Goal: Check status: Check status

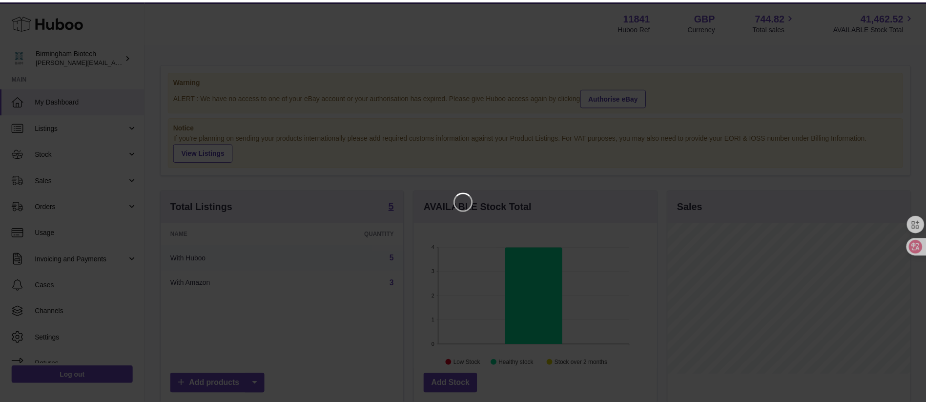
scroll to position [152, 246]
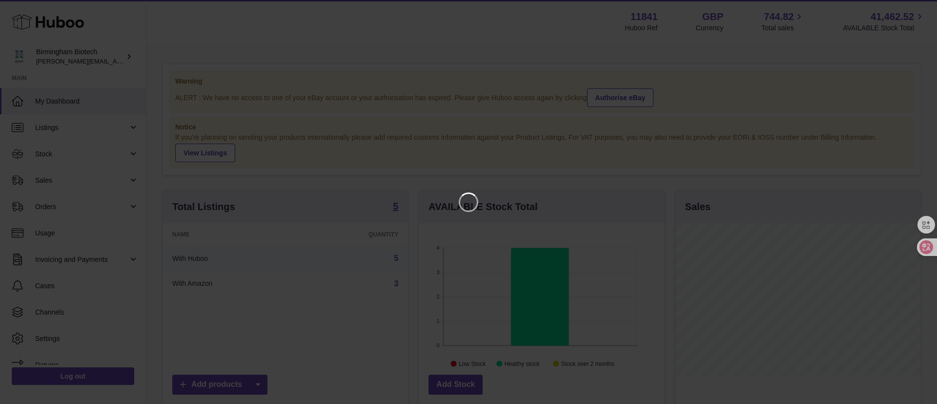
click at [488, 57] on iframe at bounding box center [469, 202] width 898 height 365
click at [913, 12] on icon "Close" at bounding box center [912, 9] width 12 height 12
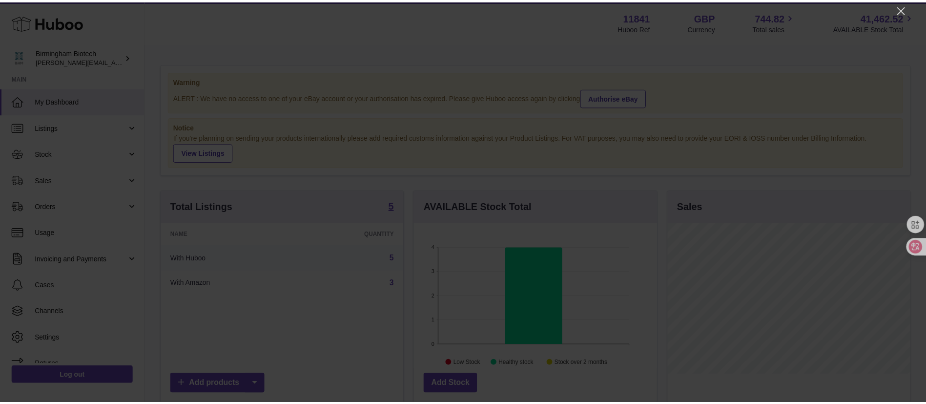
scroll to position [487917, 487828]
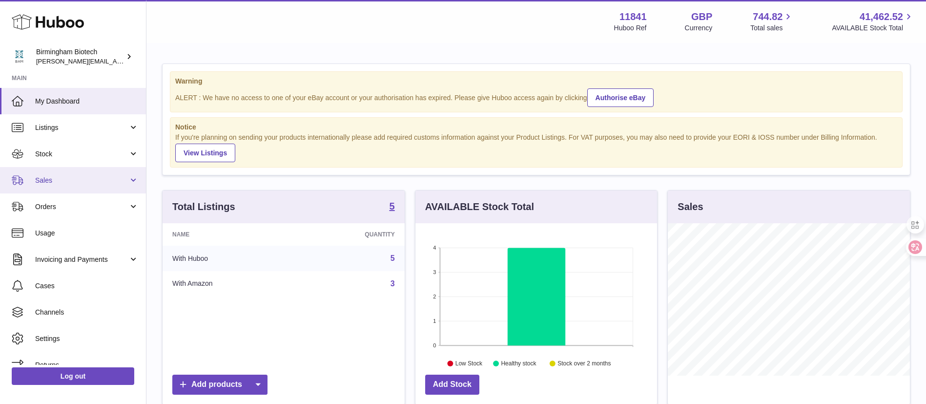
click at [78, 171] on link "Sales" at bounding box center [73, 180] width 146 height 26
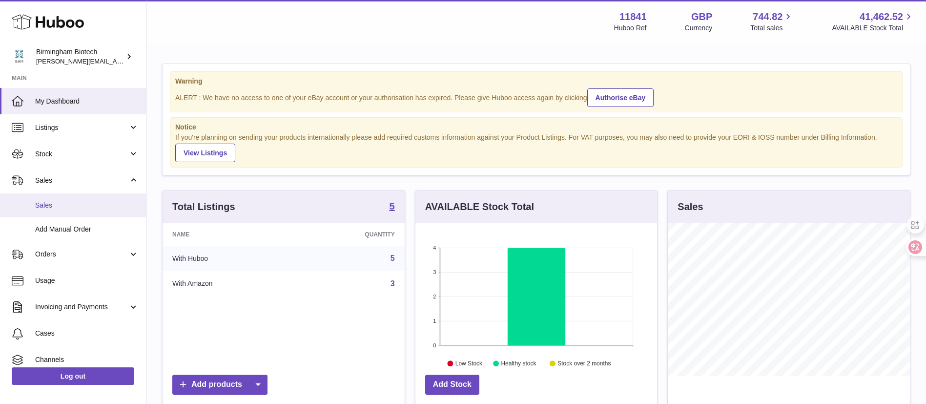
click at [84, 205] on span "Sales" at bounding box center [86, 205] width 103 height 9
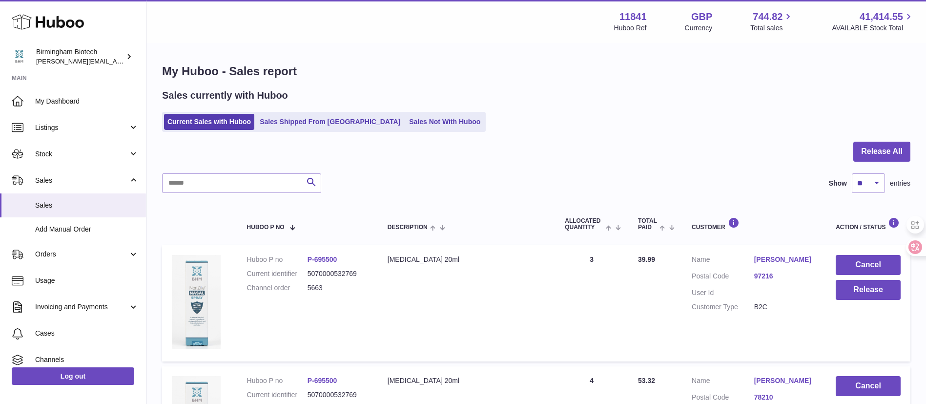
click at [317, 114] on link "Sales Shipped From [GEOGRAPHIC_DATA]" at bounding box center [329, 122] width 147 height 16
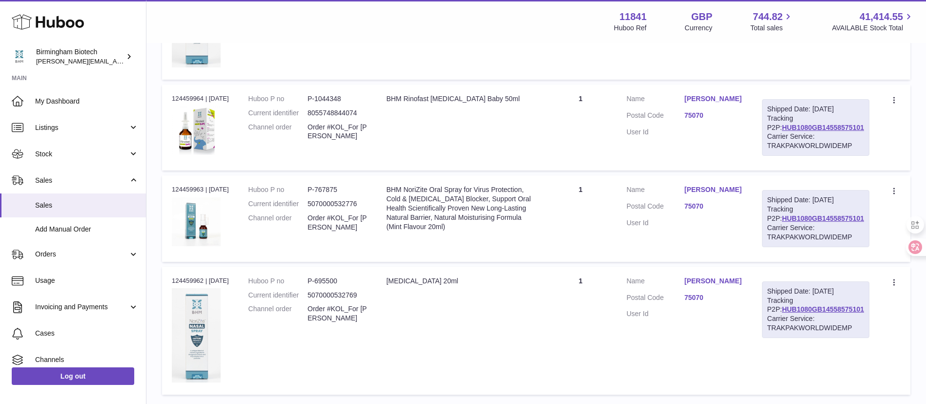
scroll to position [1095, 0]
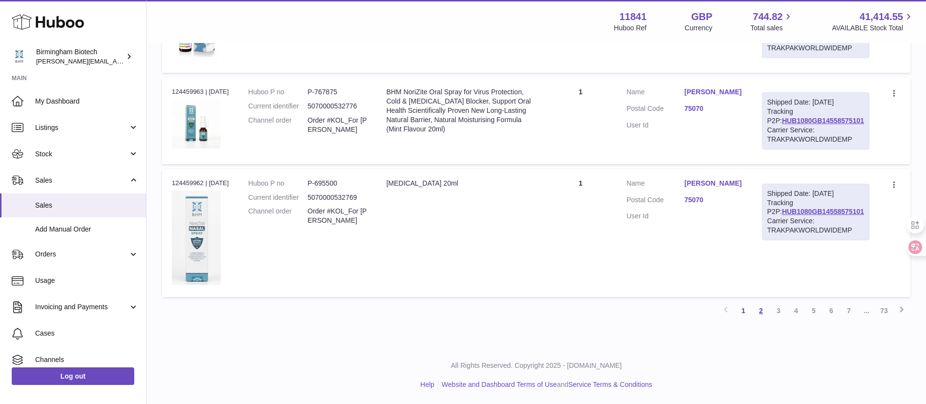
click at [765, 306] on link "2" at bounding box center [761, 311] width 18 height 18
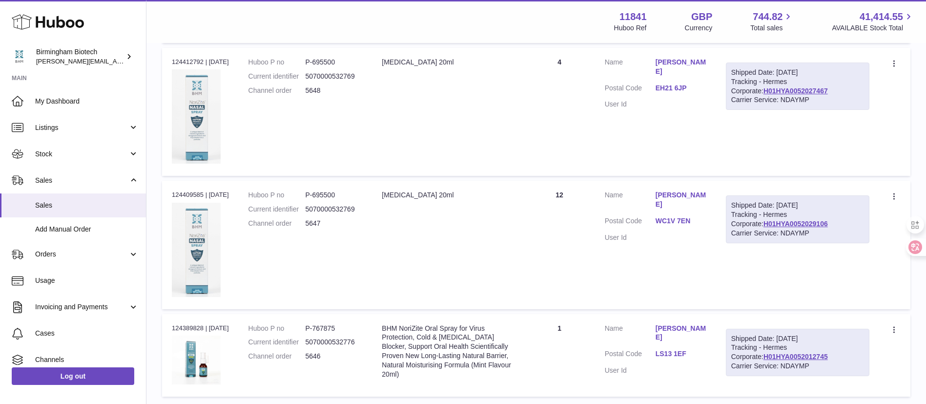
scroll to position [1172, 0]
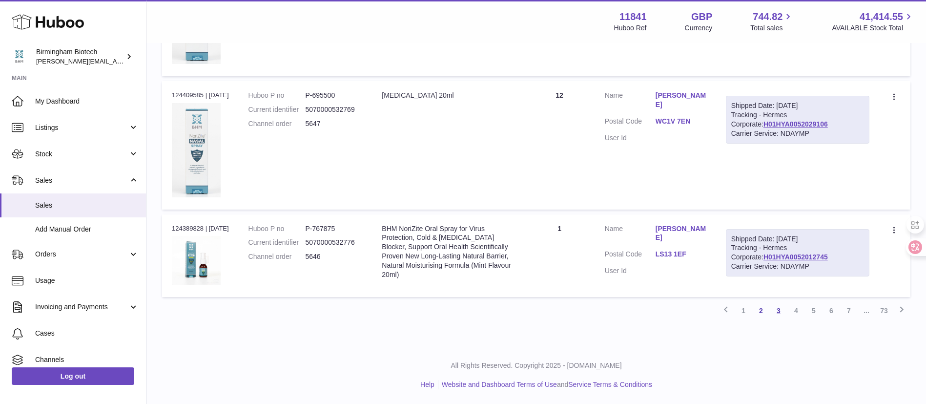
click at [776, 308] on link "3" at bounding box center [779, 311] width 18 height 18
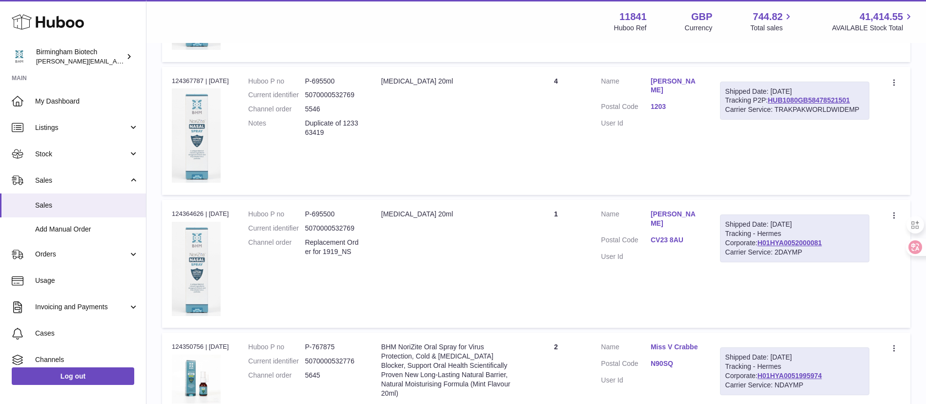
scroll to position [410, 0]
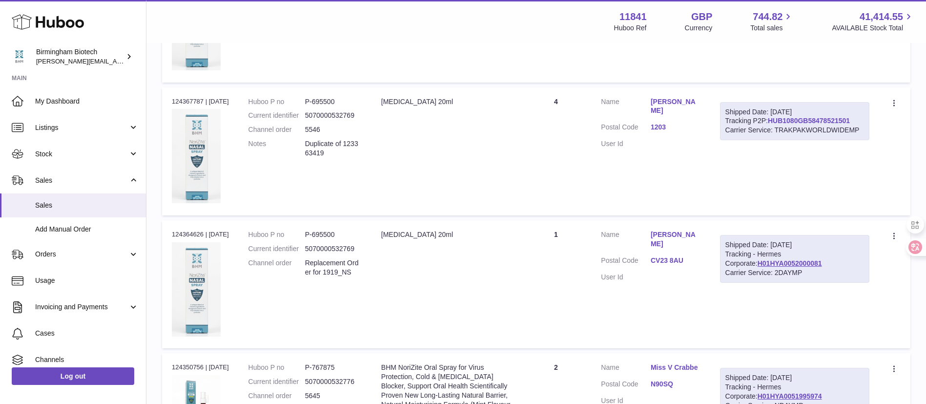
click at [768, 124] on link "HUB1080GB58478521501" at bounding box center [809, 121] width 82 height 8
